Goal: Task Accomplishment & Management: Manage account settings

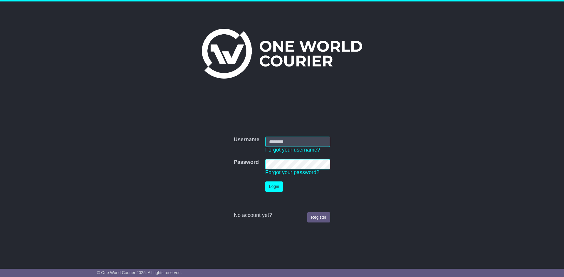
type input "**********"
click at [273, 188] on button "Login" at bounding box center [274, 187] width 18 height 10
